Goal: Task Accomplishment & Management: Use online tool/utility

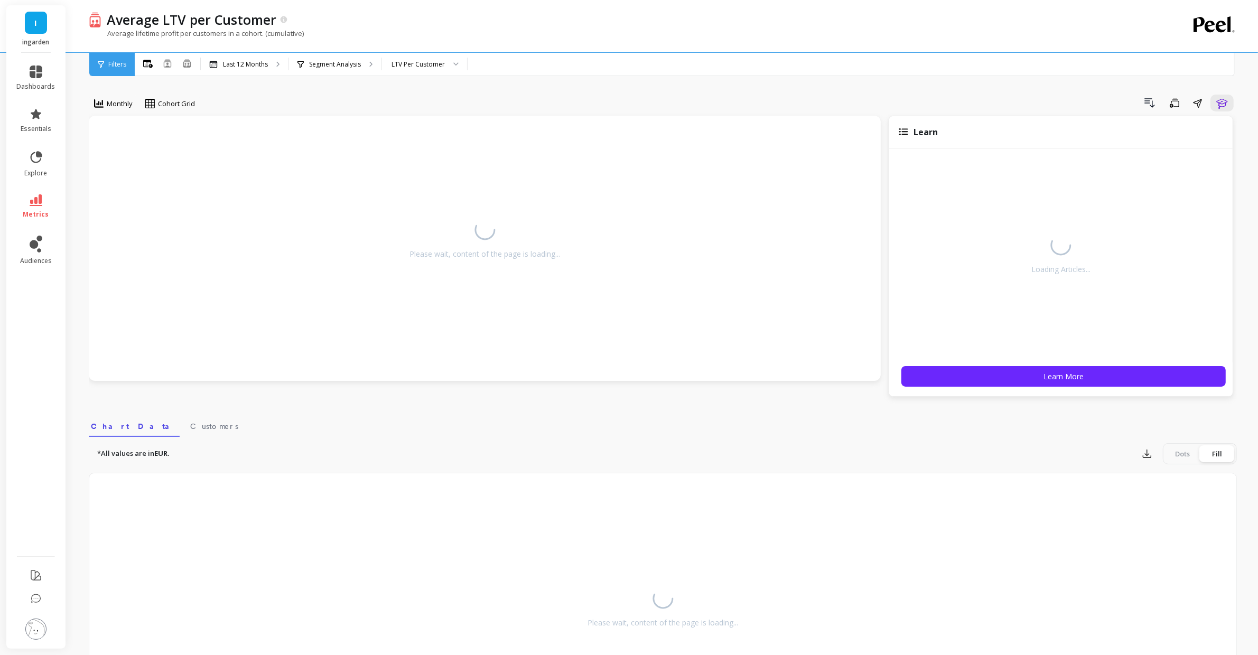
click at [36, 23] on span "I" at bounding box center [36, 23] width 3 height 12
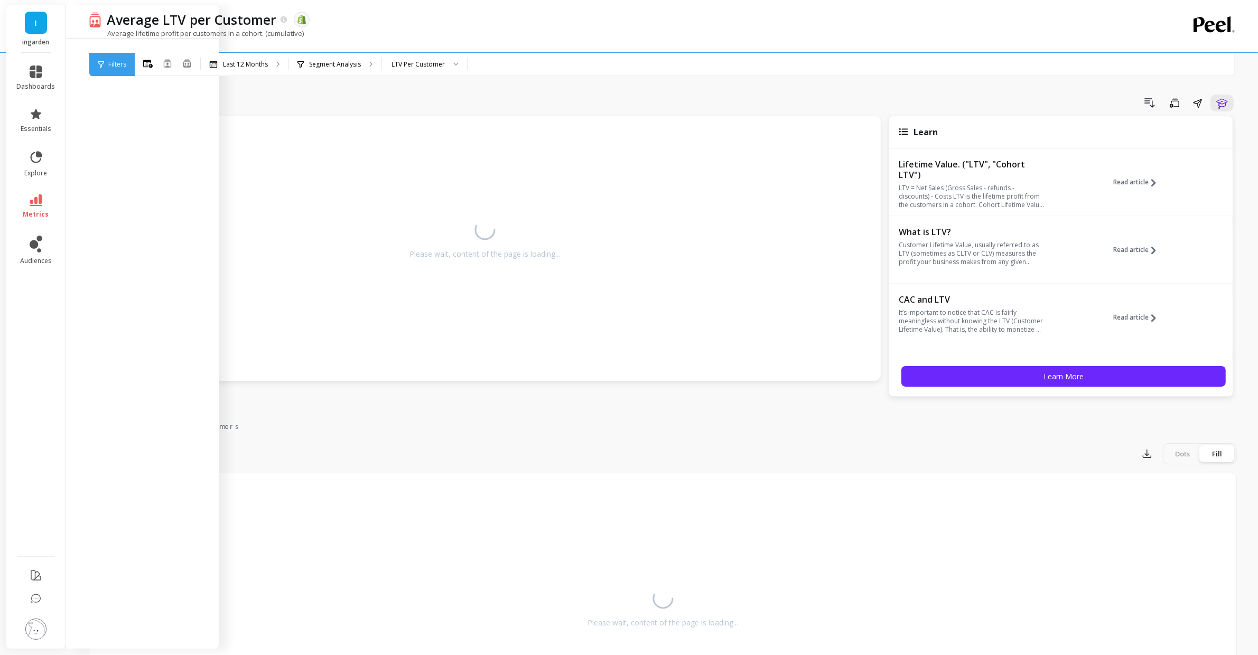
click at [353, 38] on div "Average lifetime profit per customers in a cohort. (cumulative)" at bounding box center [619, 39] width 1061 height 20
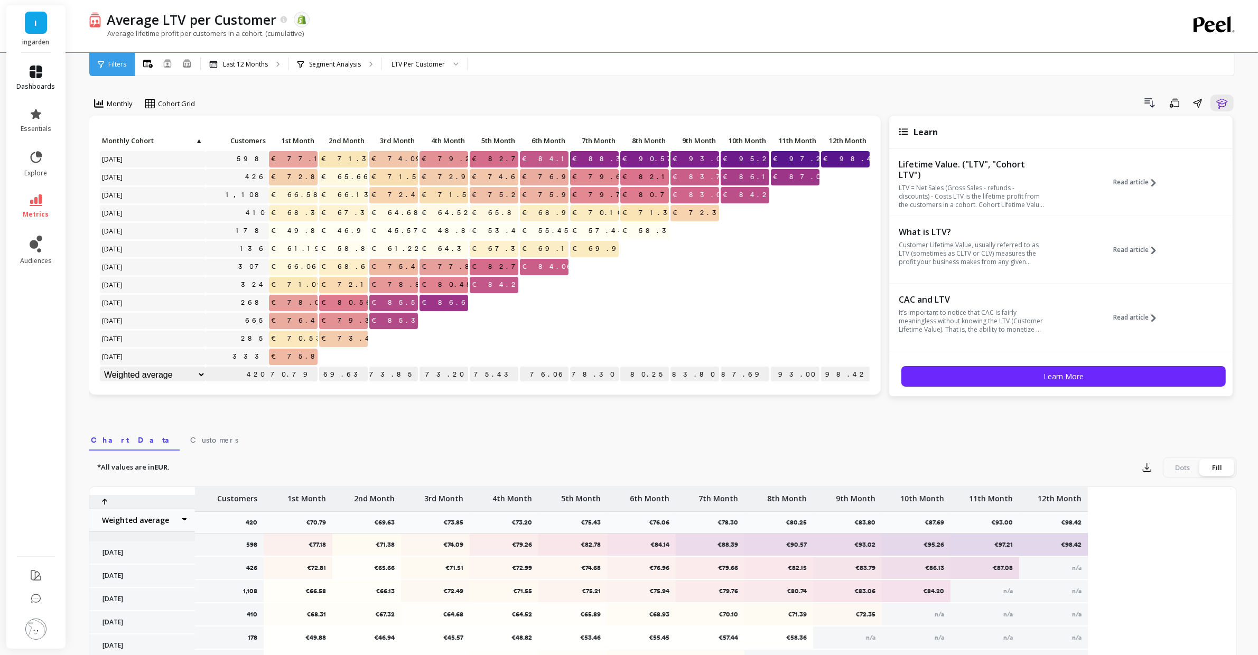
drag, startPoint x: 40, startPoint y: 70, endPoint x: 39, endPoint y: 26, distance: 43.3
click at [40, 70] on icon at bounding box center [36, 72] width 13 height 13
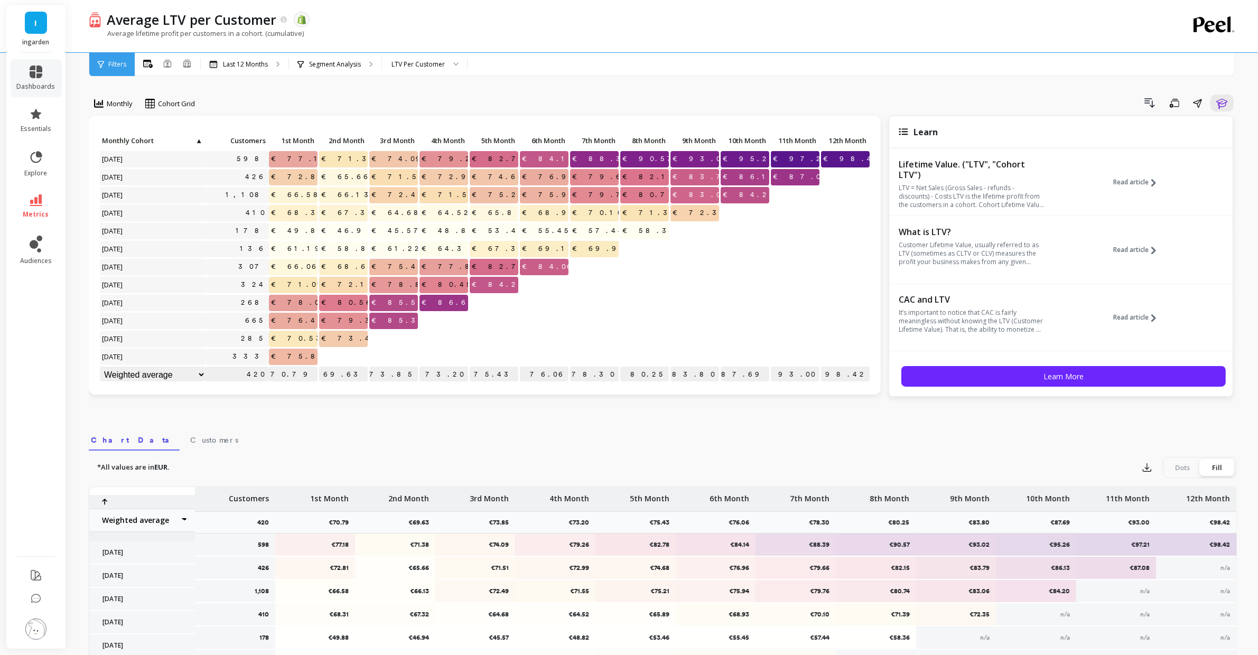
click at [39, 26] on link "I" at bounding box center [36, 23] width 22 height 22
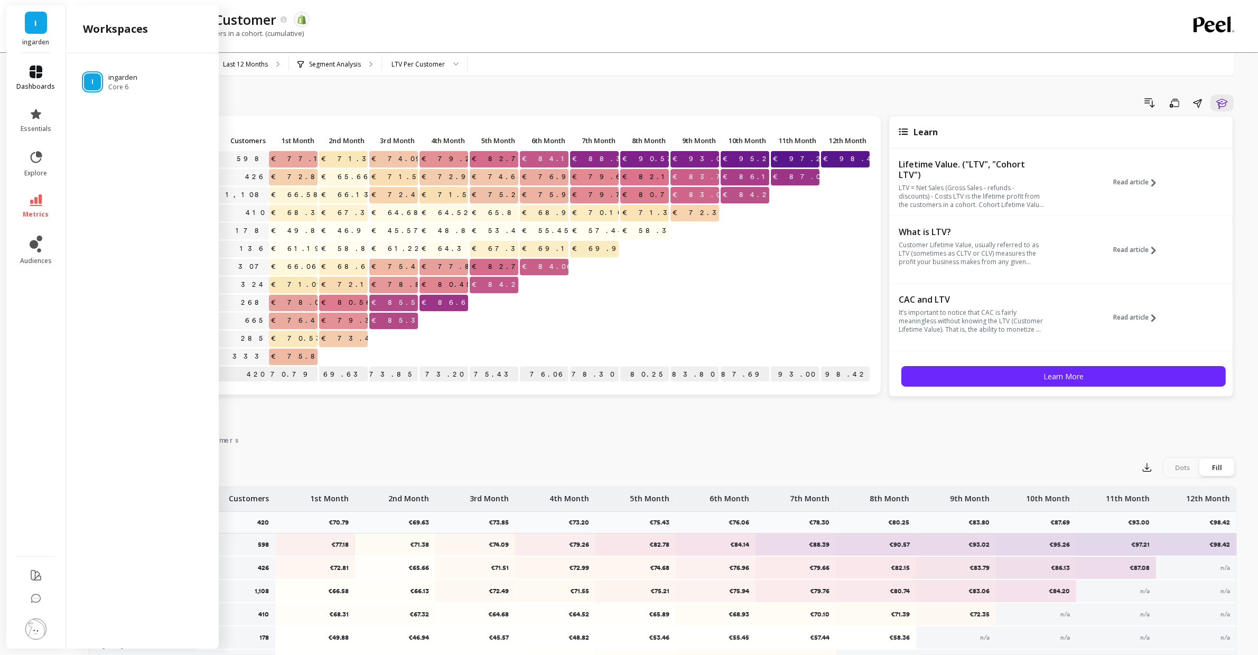
click at [32, 66] on li "dashboards" at bounding box center [36, 78] width 51 height 38
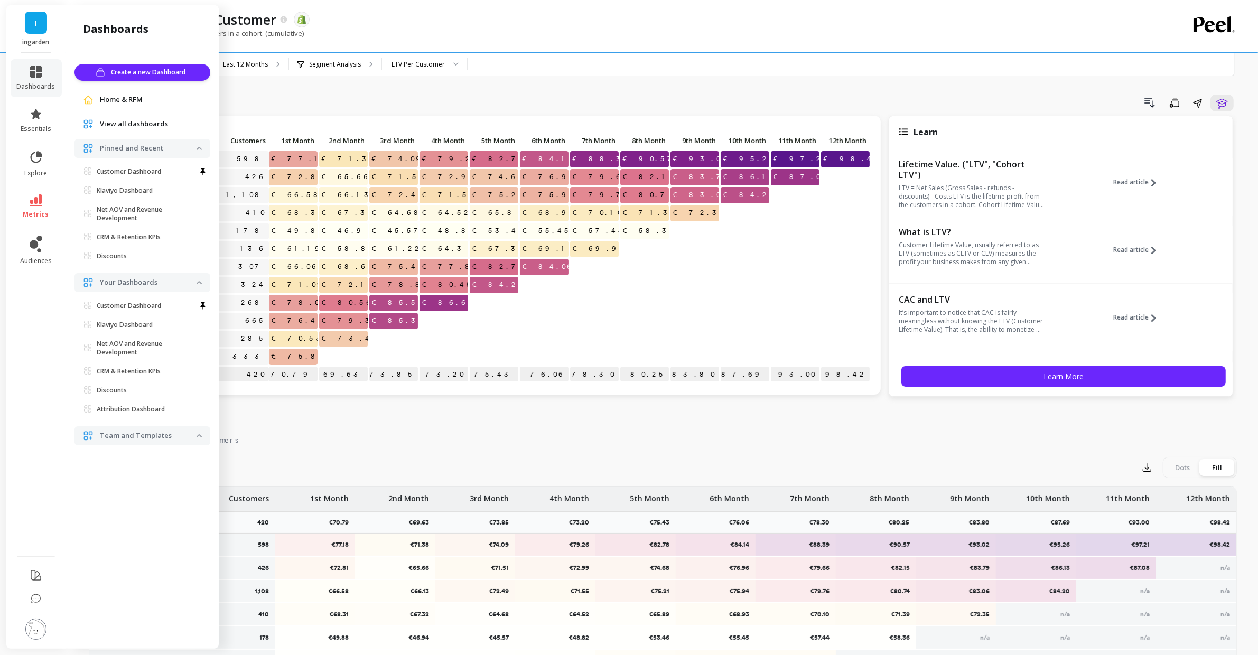
click at [131, 102] on span "Home & RFM" at bounding box center [121, 100] width 43 height 11
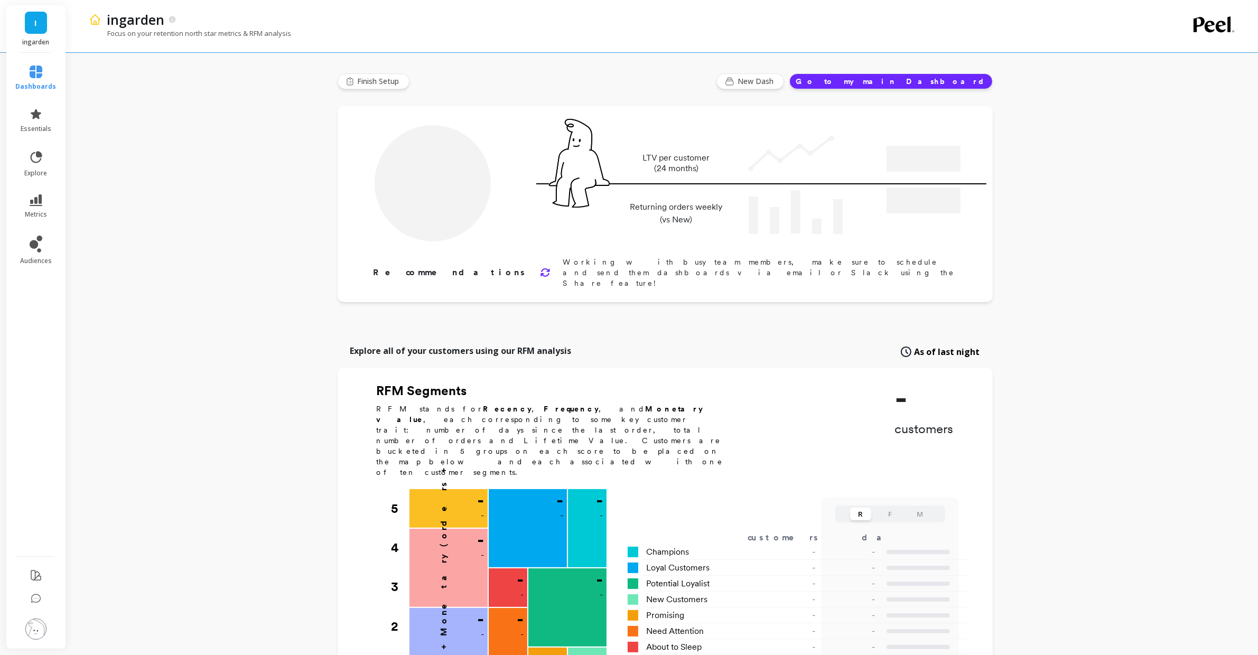
type input "Champions"
type input "1408"
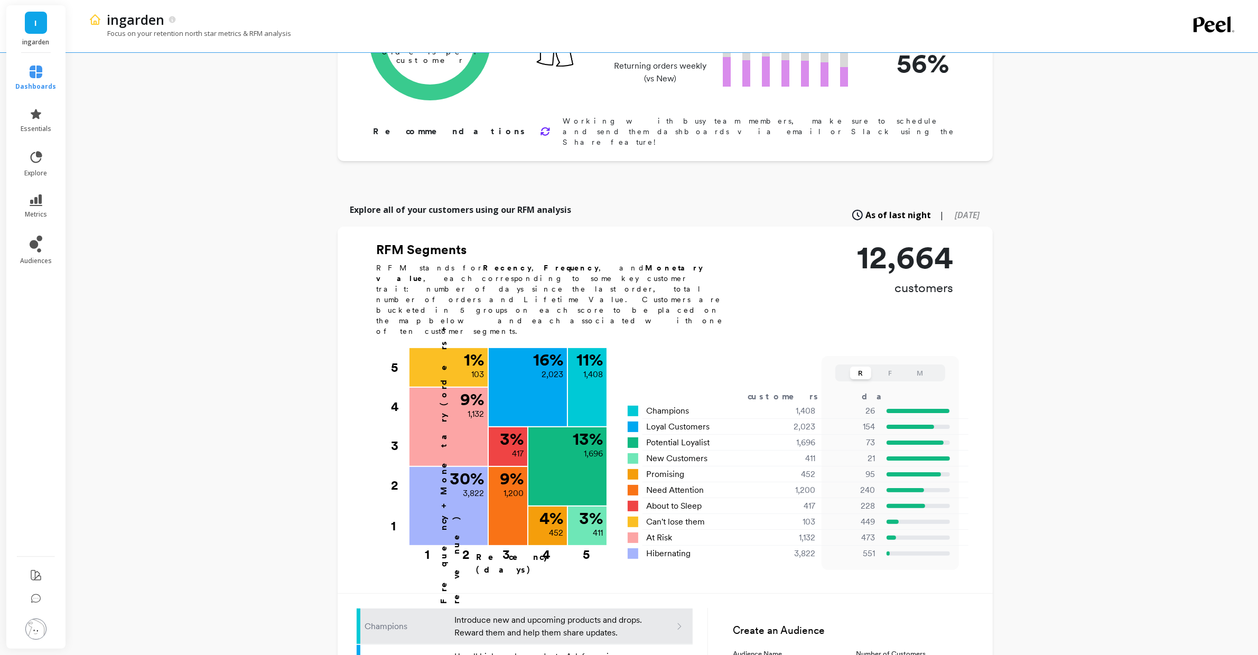
scroll to position [133, 0]
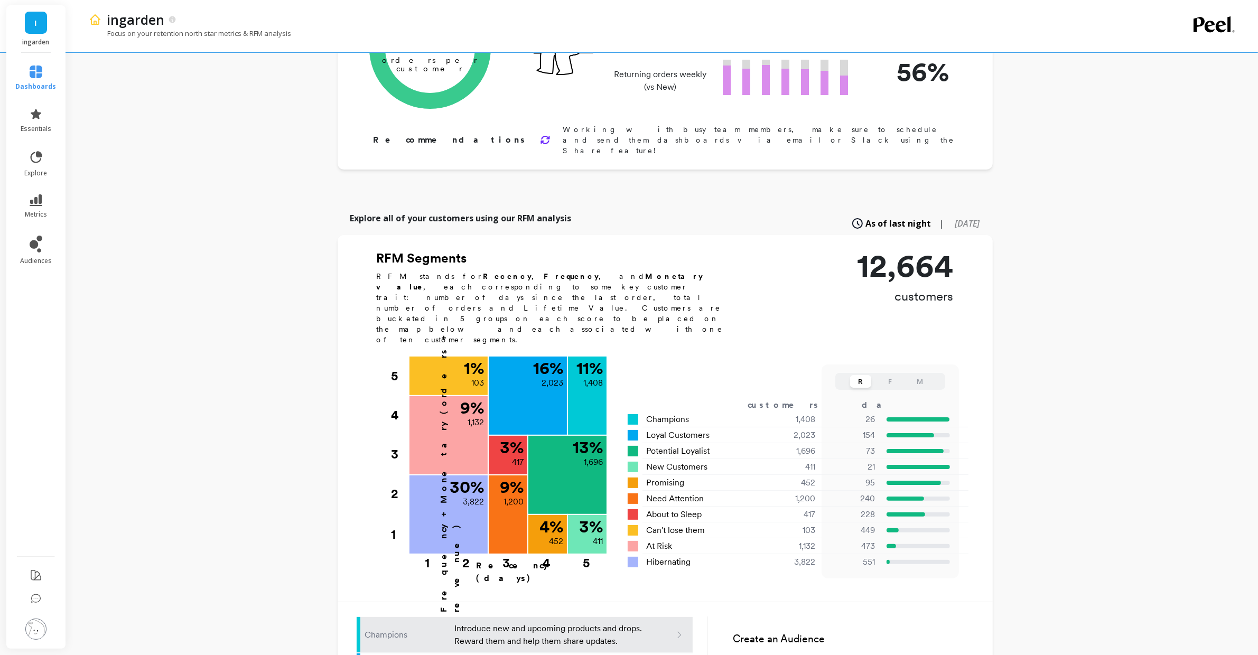
click at [912, 250] on p "12,664" at bounding box center [905, 266] width 96 height 32
click at [1100, 262] on div "ingarden Focus on your retention north star metrics & RFM analysis Finish Setup…" at bounding box center [665, 442] width 1186 height 1151
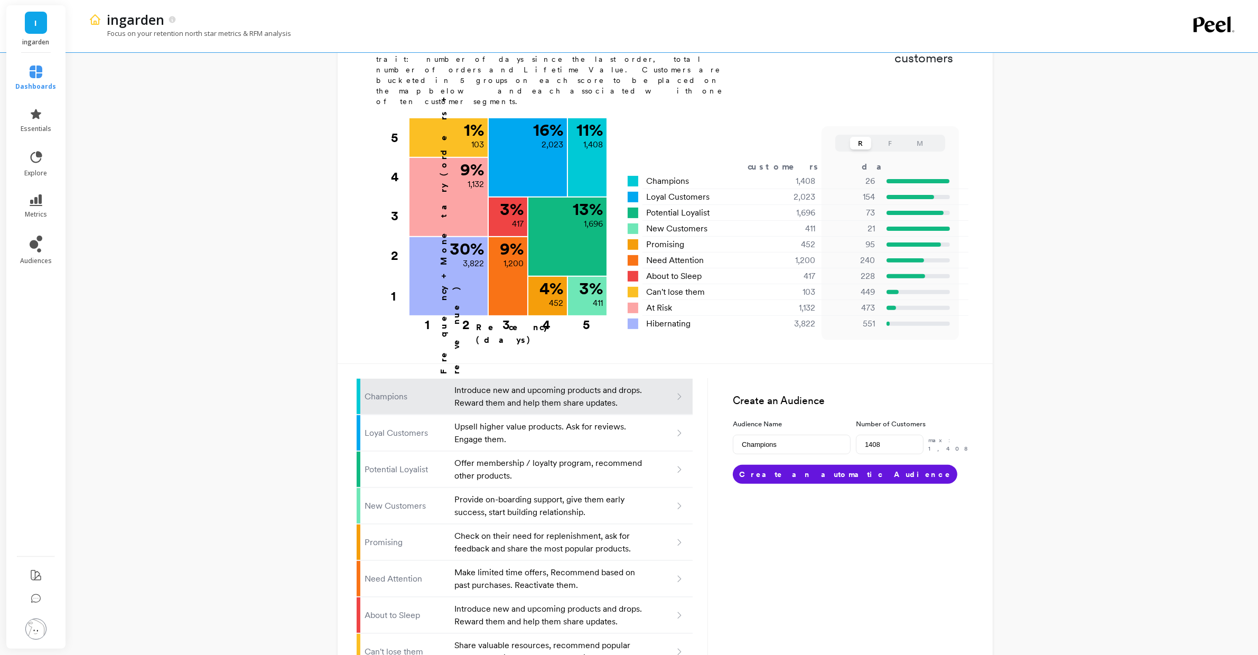
scroll to position [315, 0]
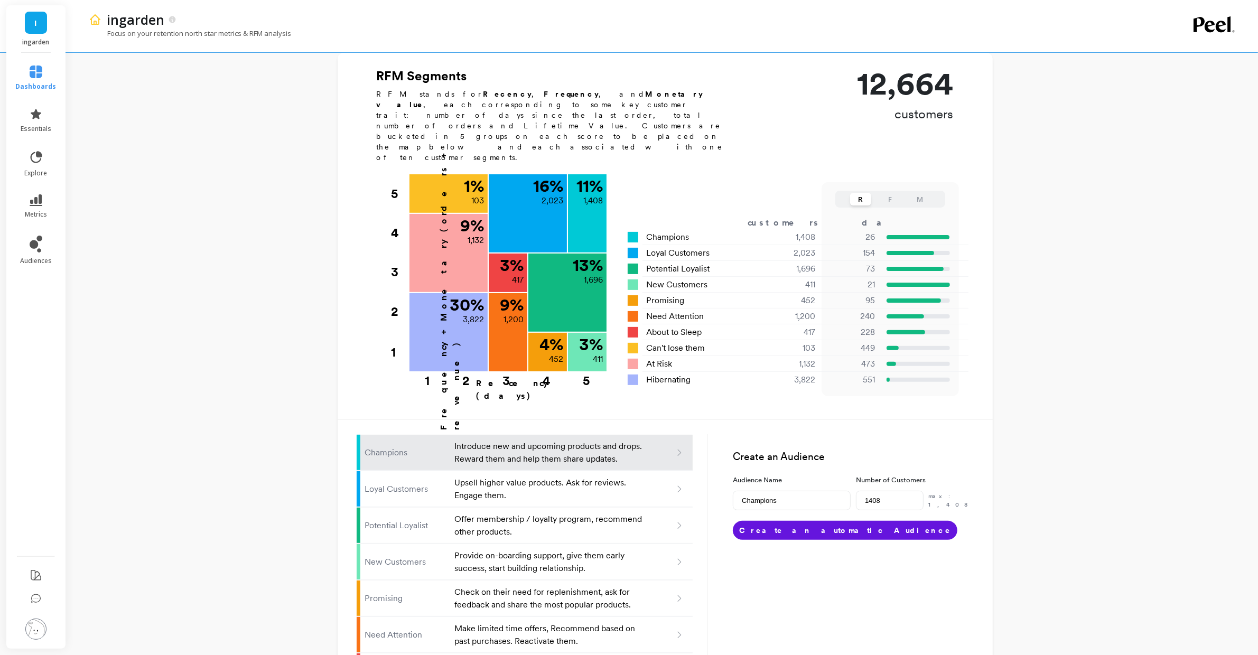
click at [878, 191] on div "R F M" at bounding box center [889, 199] width 109 height 17
click at [884, 193] on button "F" at bounding box center [890, 199] width 21 height 13
click at [921, 193] on button "M" at bounding box center [919, 199] width 21 height 13
click at [894, 193] on button "F" at bounding box center [890, 199] width 21 height 13
click at [861, 193] on button "R" at bounding box center [860, 199] width 21 height 13
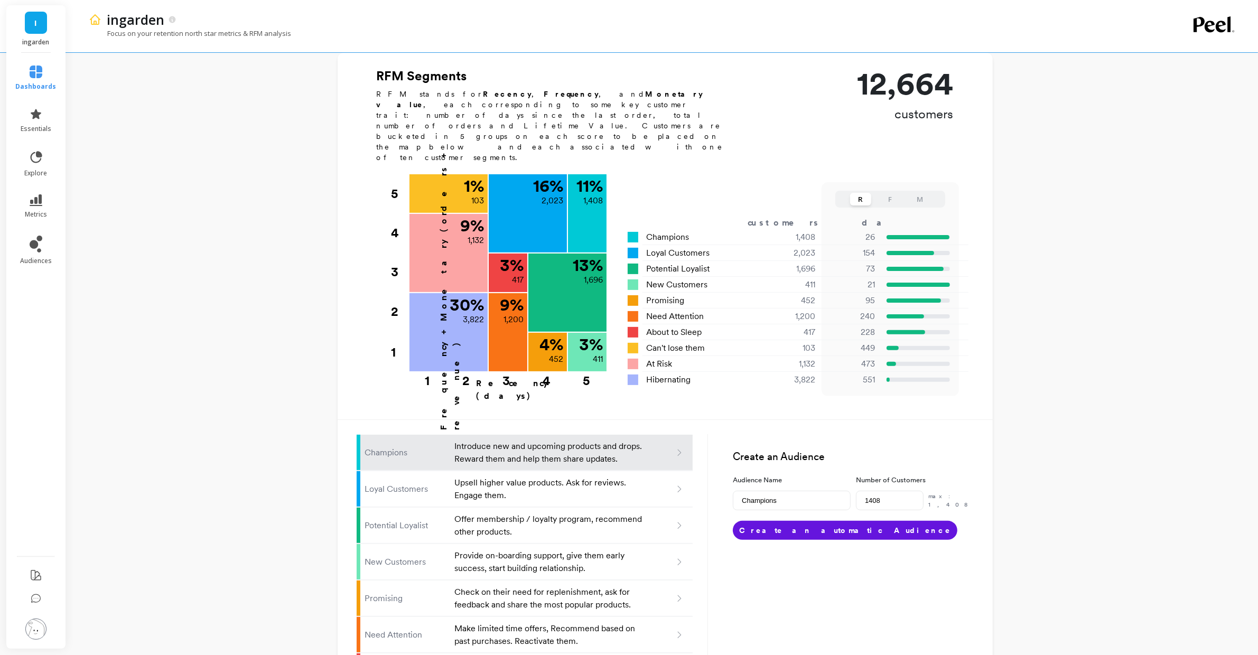
click at [890, 193] on button "F" at bounding box center [890, 199] width 21 height 13
click at [915, 193] on button "M" at bounding box center [919, 199] width 21 height 13
click at [862, 193] on button "R" at bounding box center [860, 199] width 21 height 13
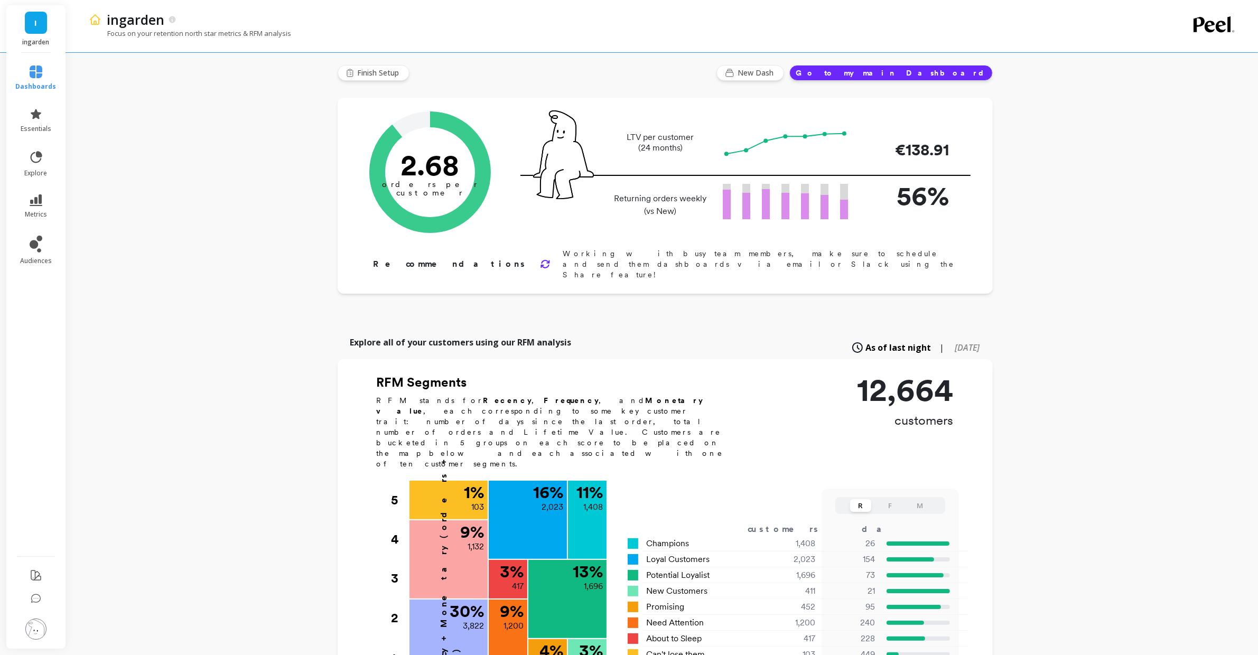
scroll to position [0, 0]
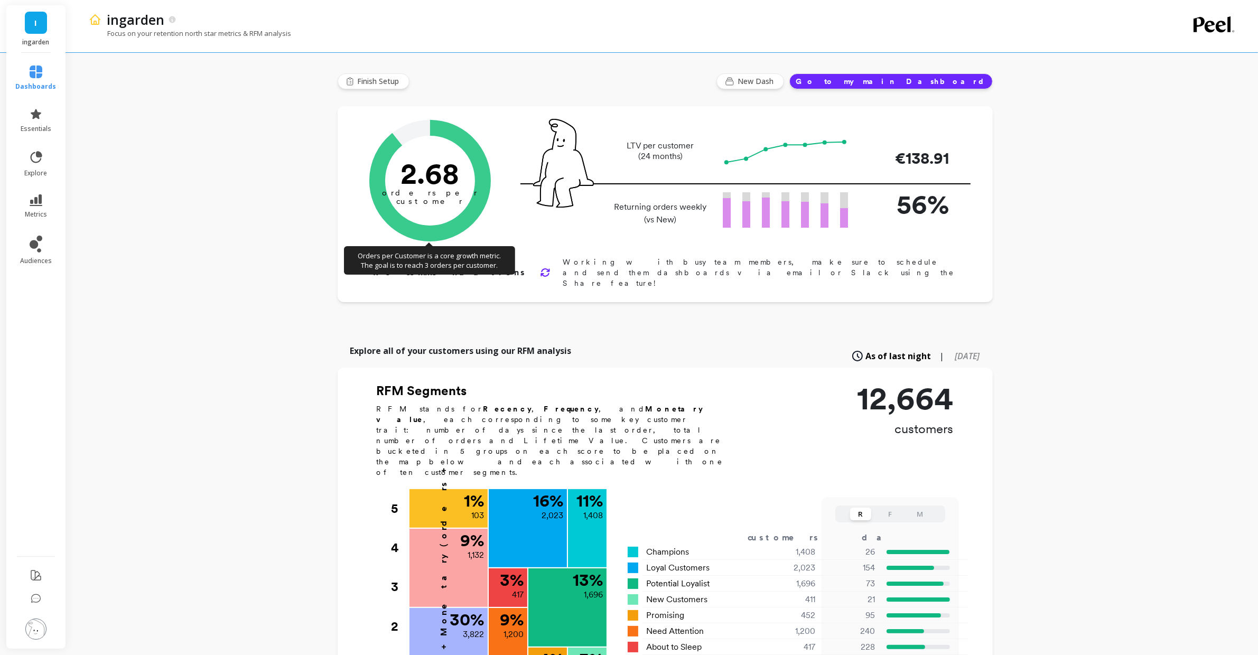
click at [423, 181] on text "2.68" at bounding box center [429, 173] width 59 height 35
drag, startPoint x: 1141, startPoint y: 201, endPoint x: 1112, endPoint y: 190, distance: 30.8
click at [1141, 201] on div "ingarden Focus on your retention north star metrics & RFM analysis Finish Setup…" at bounding box center [665, 575] width 1186 height 1151
